Goal: Task Accomplishment & Management: Use online tool/utility

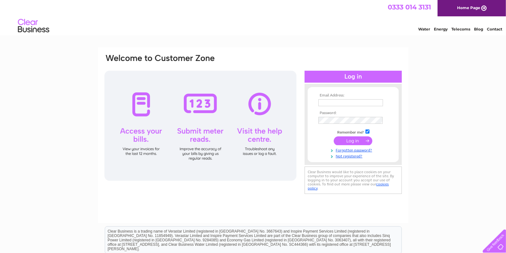
type input "tweedsidecaravan@aol.com"
click at [353, 142] on input "submit" at bounding box center [353, 140] width 39 height 9
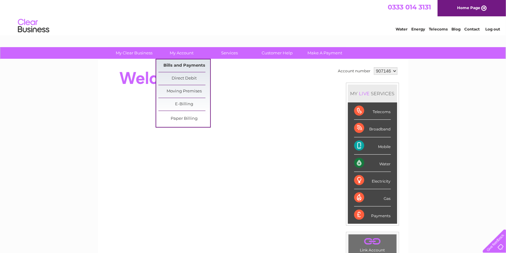
click at [179, 63] on link "Bills and Payments" at bounding box center [184, 65] width 52 height 13
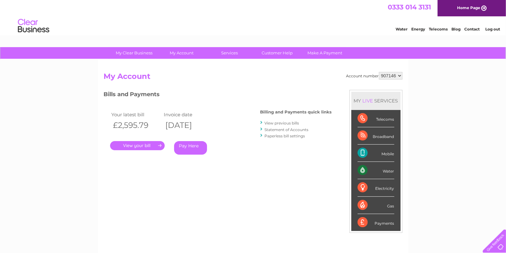
click at [137, 146] on link "." at bounding box center [137, 145] width 55 height 9
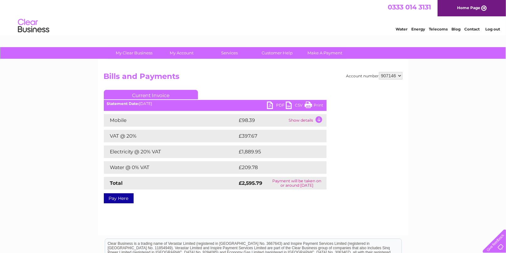
click at [312, 119] on td "Show details" at bounding box center [306, 120] width 39 height 13
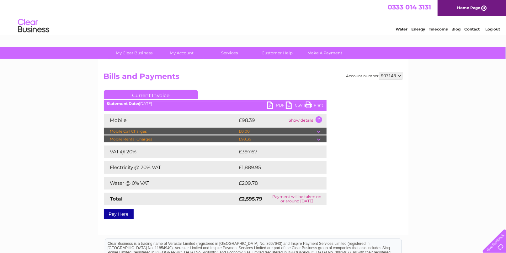
click at [345, 143] on div "Account number 907146 907147 Bills and Payments Current Invoice PDF CSV Print S…" at bounding box center [253, 144] width 299 height 145
click at [320, 117] on td "Show details" at bounding box center [306, 120] width 39 height 13
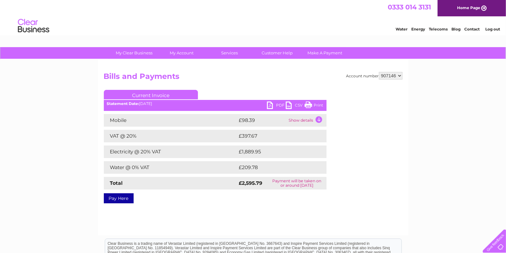
click at [268, 105] on link "PDF" at bounding box center [276, 105] width 19 height 9
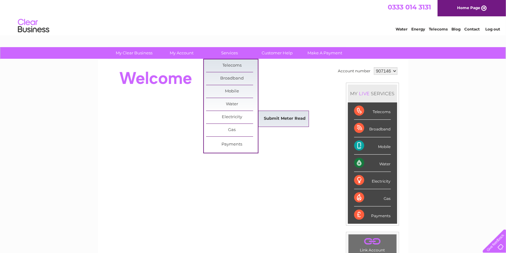
click at [271, 118] on link "Submit Meter Read" at bounding box center [285, 118] width 52 height 13
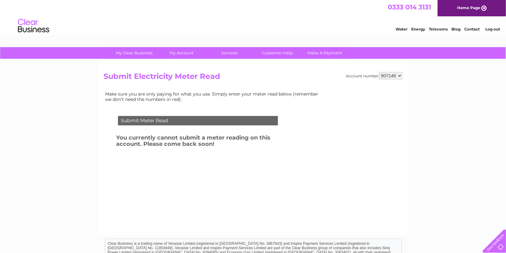
click at [243, 121] on div "Submit Meter Read" at bounding box center [198, 120] width 160 height 9
